Goal: Task Accomplishment & Management: Use online tool/utility

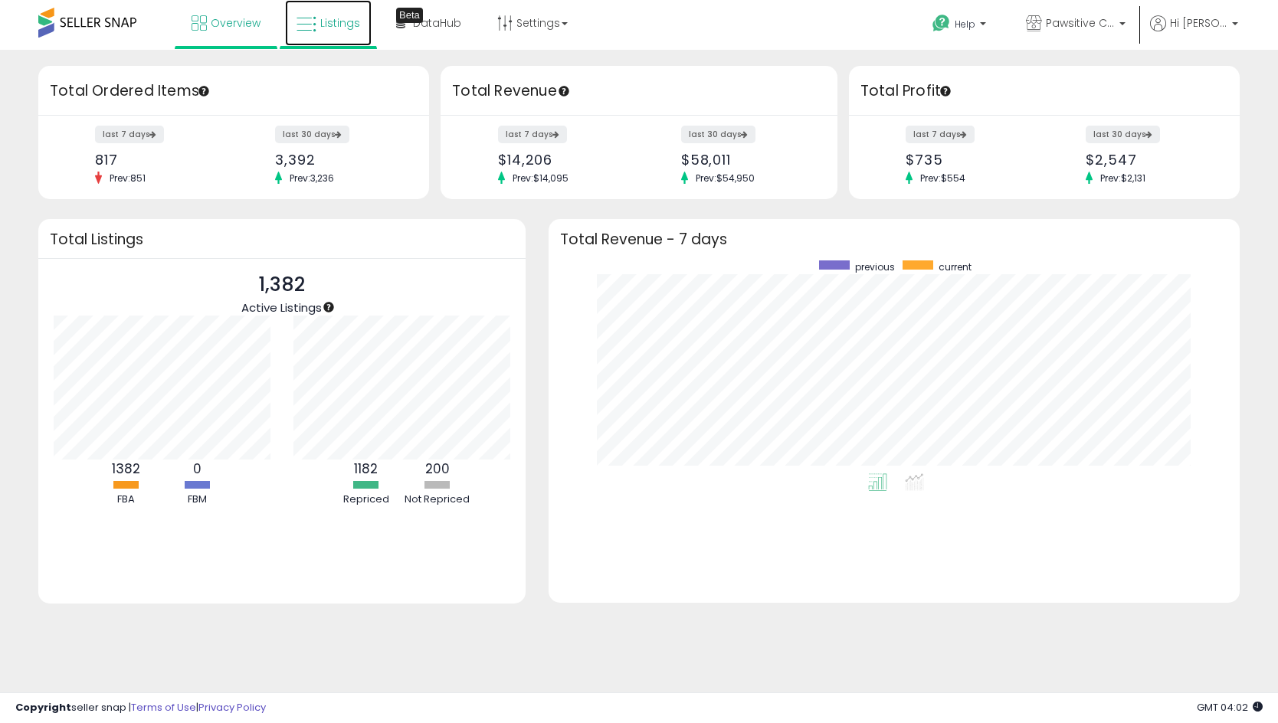
click at [330, 18] on span "Listings" at bounding box center [340, 22] width 40 height 15
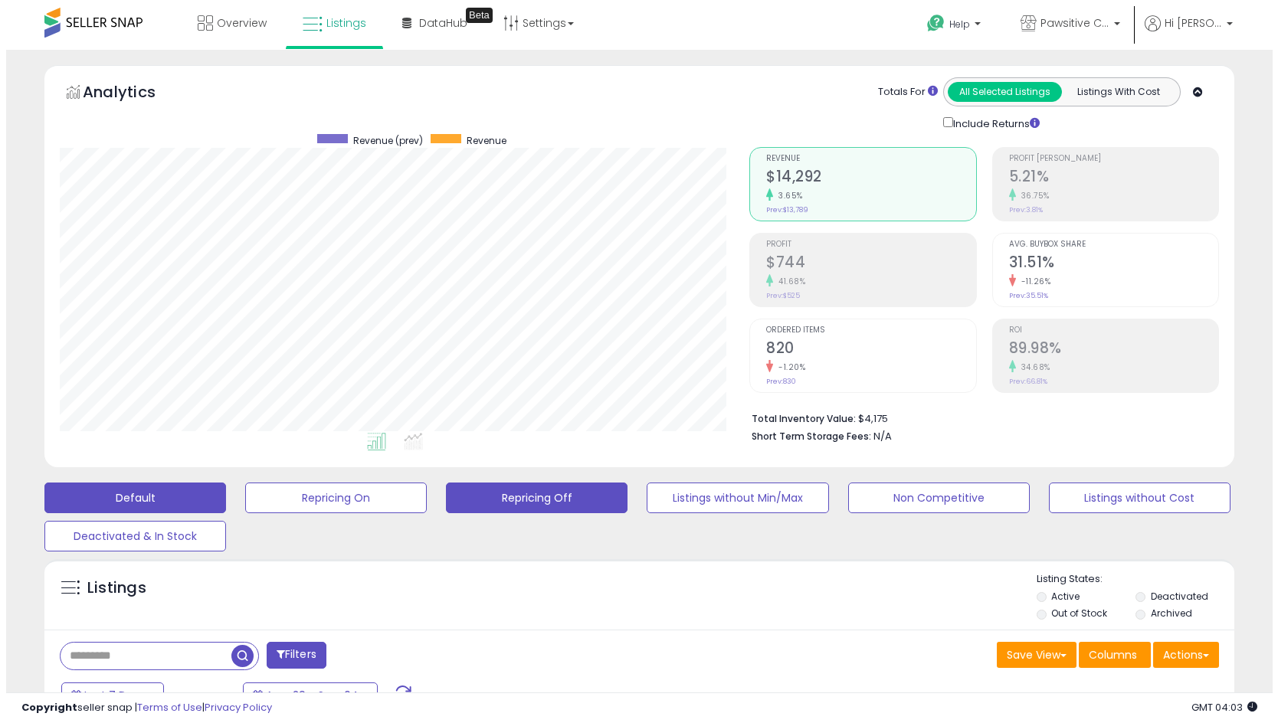
scroll to position [314, 690]
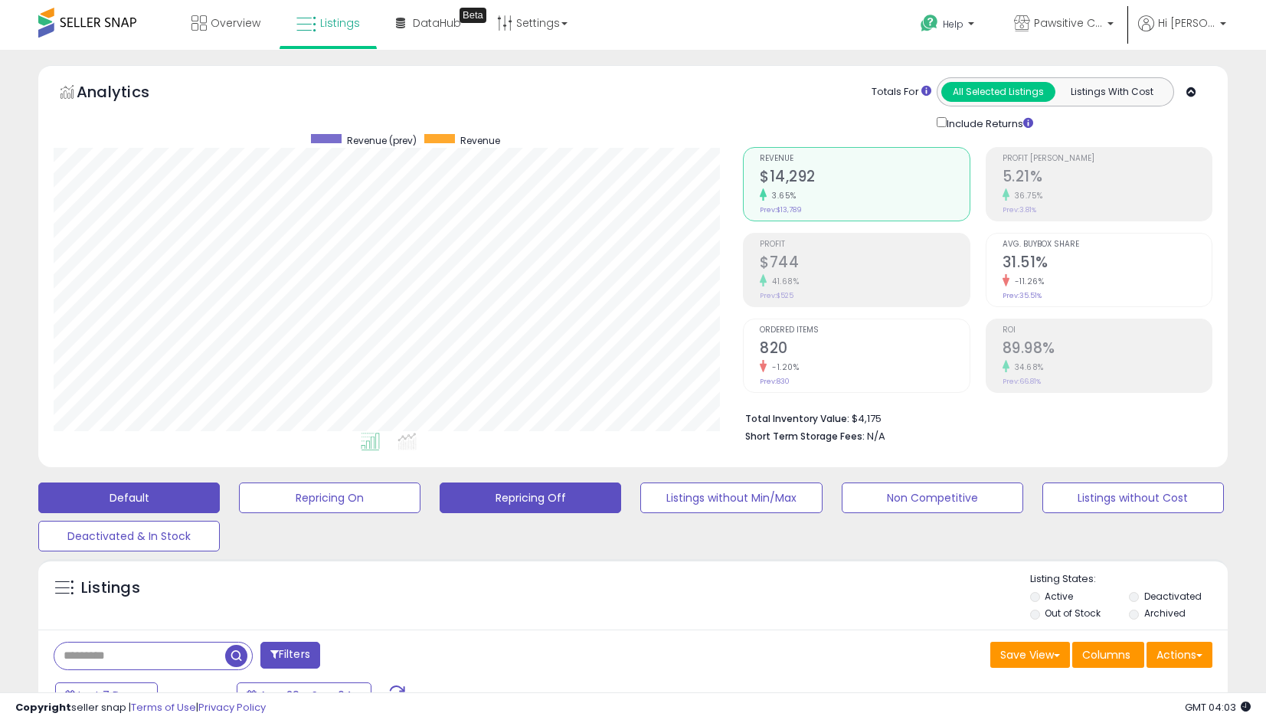
click at [518, 496] on button "Repricing Off" at bounding box center [531, 498] width 182 height 31
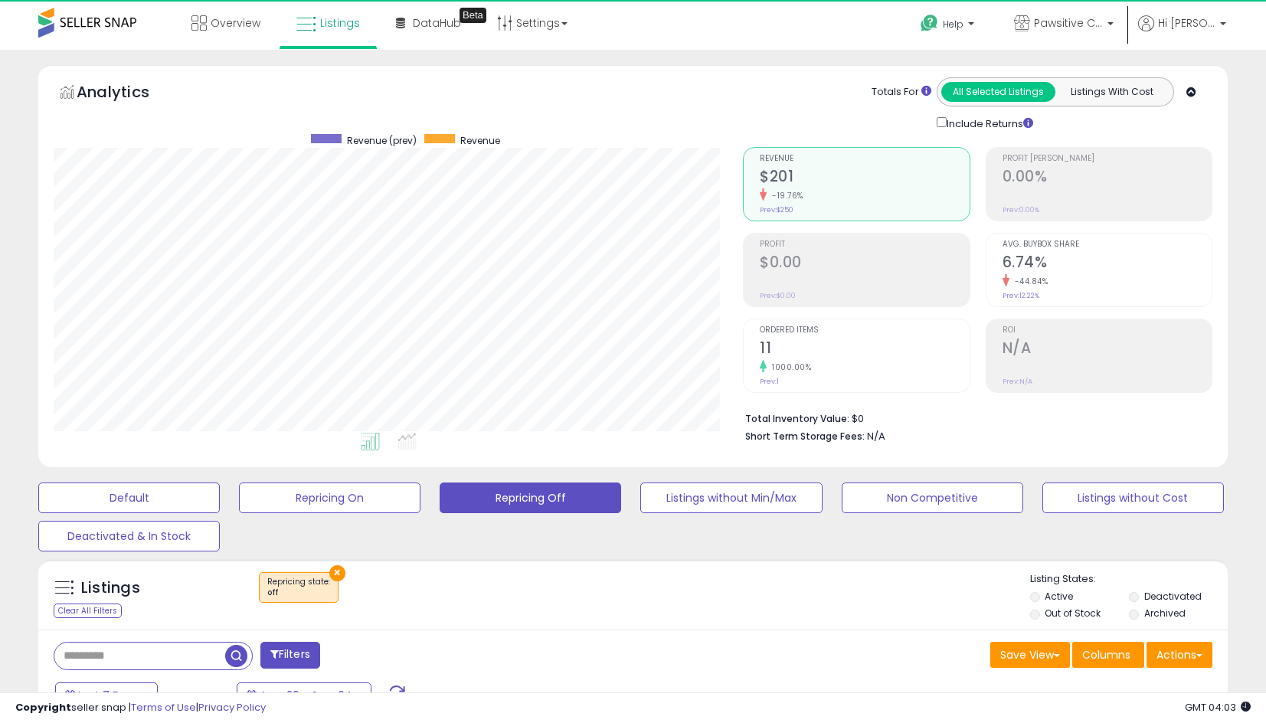
scroll to position [314, 690]
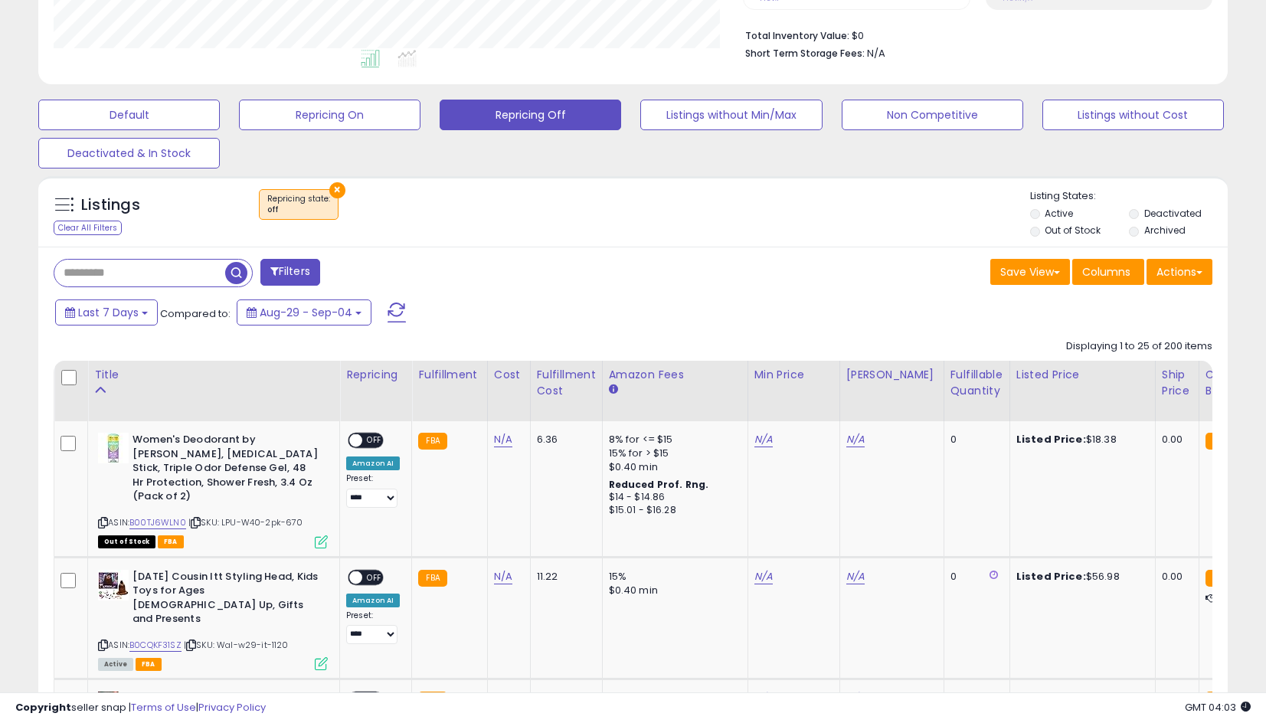
click at [951, 372] on div "Fulfillable Quantity" at bounding box center [977, 383] width 53 height 32
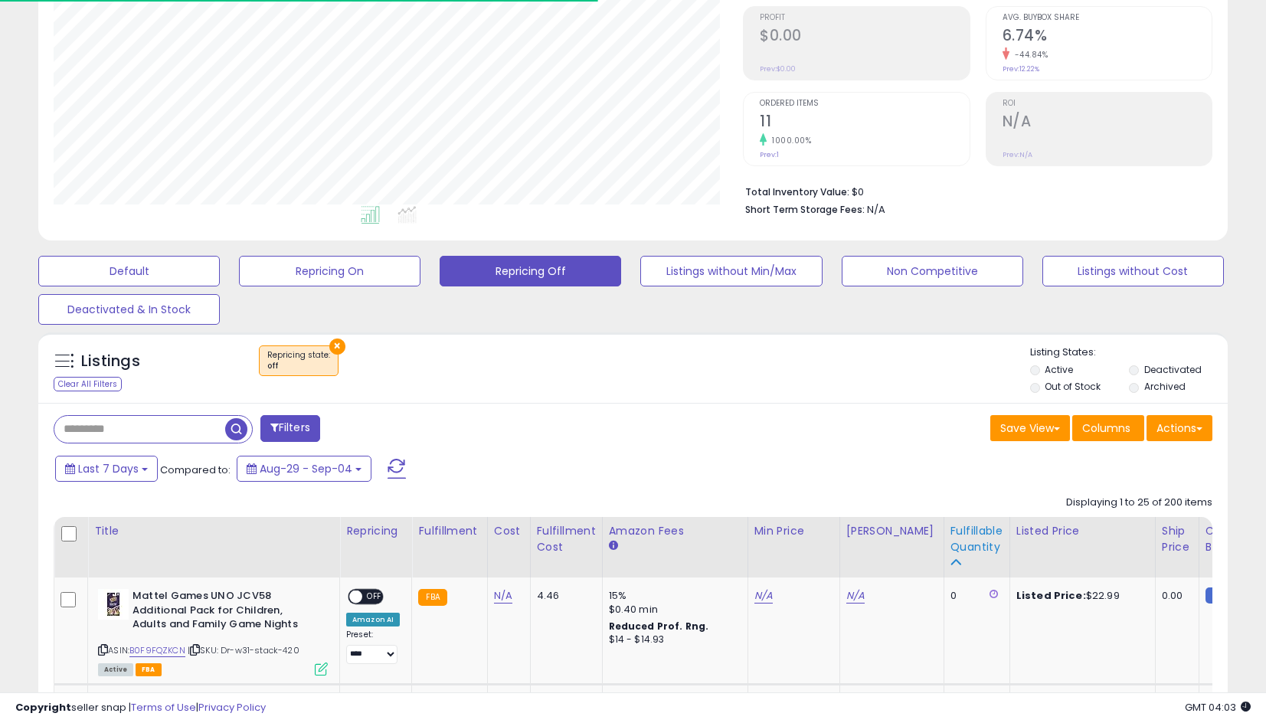
scroll to position [383, 0]
